Goal: Find contact information: Find contact information

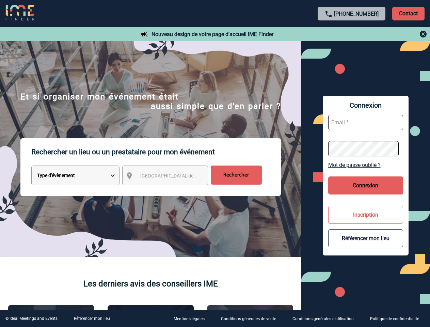
click at [215, 164] on p "Rechercher un lieu ou un prestataire pour mon événement" at bounding box center [156, 151] width 250 height 27
click at [409, 13] on p "Contact" at bounding box center [409, 14] width 32 height 14
click at [352, 34] on body "[PHONE_NUMBER] Contact Contact Nouveau design de votre page d'accueil IME Finde…" at bounding box center [215, 163] width 430 height 327
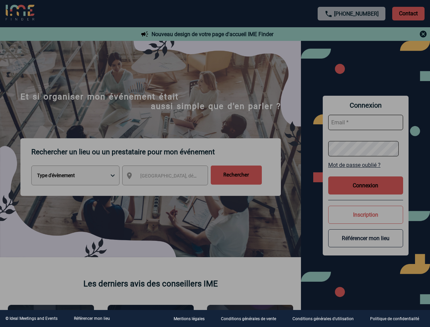
click at [171, 177] on div at bounding box center [215, 163] width 430 height 327
click at [366, 165] on div at bounding box center [215, 163] width 430 height 327
click at [366, 185] on div at bounding box center [215, 163] width 430 height 327
click at [366, 215] on div at bounding box center [215, 163] width 430 height 327
click at [366, 238] on div at bounding box center [215, 163] width 430 height 327
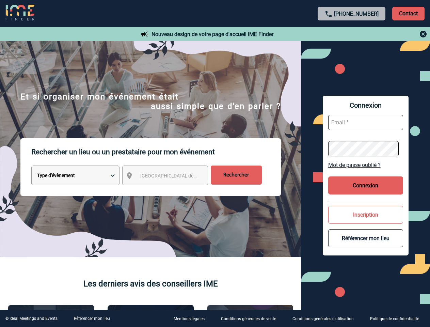
click at [92, 319] on link "Référencer mon lieu" at bounding box center [92, 318] width 36 height 5
